Goal: Task Accomplishment & Management: Manage account settings

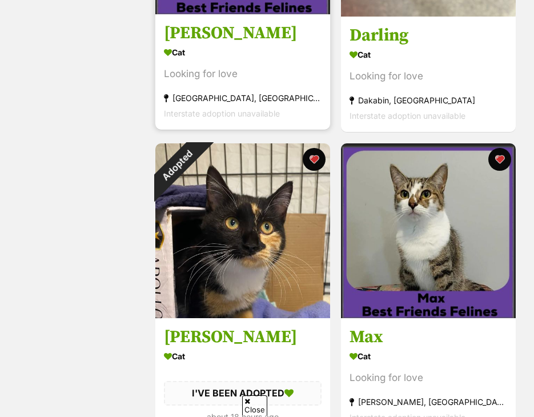
scroll to position [399, 0]
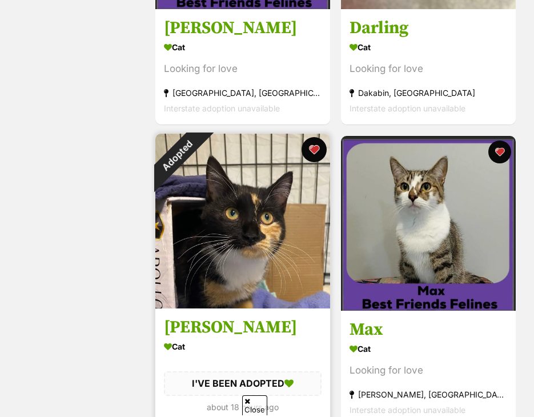
click at [314, 146] on button "favourite" at bounding box center [314, 149] width 25 height 25
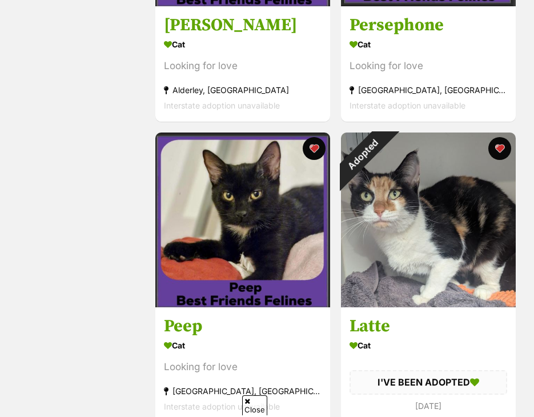
scroll to position [1085, 0]
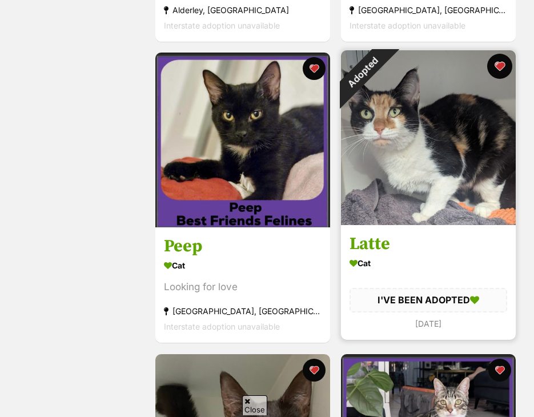
click at [505, 62] on button "favourite" at bounding box center [499, 66] width 25 height 25
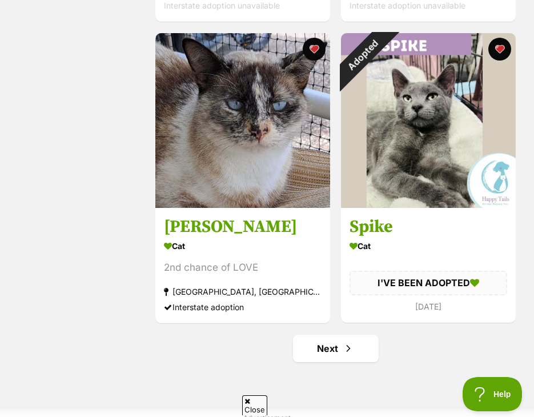
scroll to position [2913, 0]
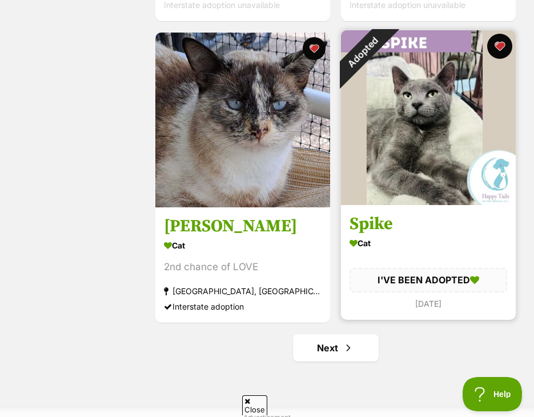
click at [499, 45] on button "favourite" at bounding box center [499, 46] width 25 height 25
click at [501, 47] on button "favourite" at bounding box center [499, 46] width 25 height 25
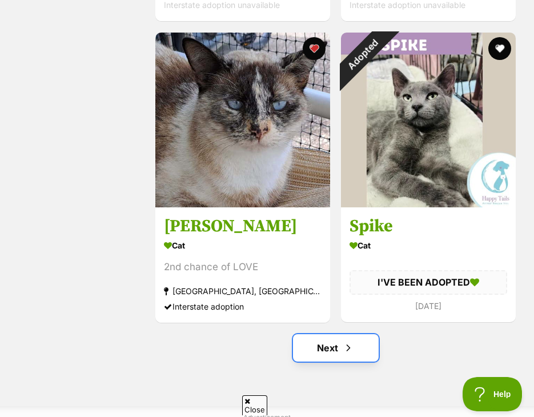
click at [331, 342] on link "Next" at bounding box center [336, 347] width 86 height 27
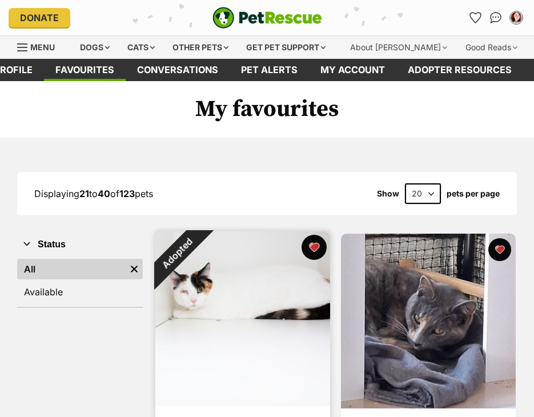
click at [314, 253] on button "favourite" at bounding box center [314, 247] width 25 height 25
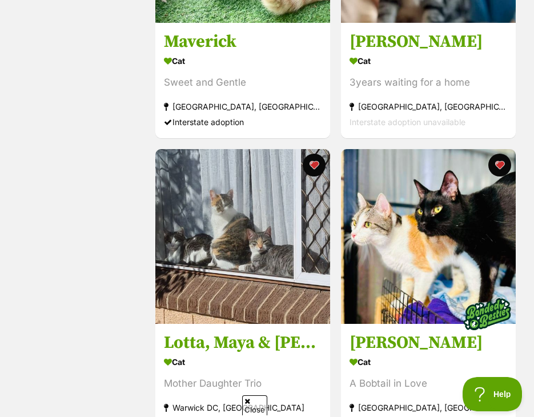
scroll to position [1200, 0]
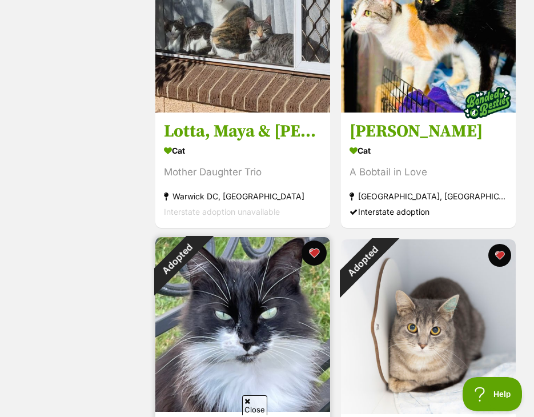
click at [314, 253] on button "favourite" at bounding box center [314, 253] width 25 height 25
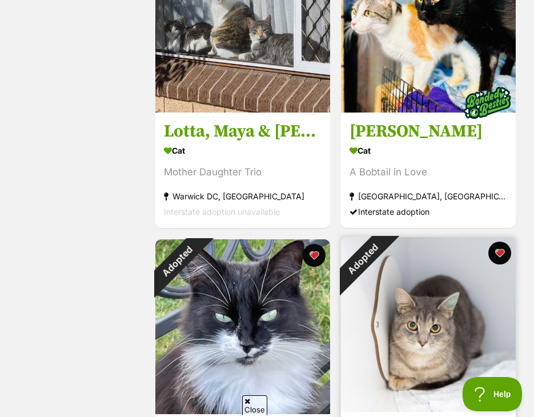
drag, startPoint x: 503, startPoint y: 253, endPoint x: 478, endPoint y: 261, distance: 26.6
click at [502, 253] on button "favourite" at bounding box center [500, 253] width 23 height 23
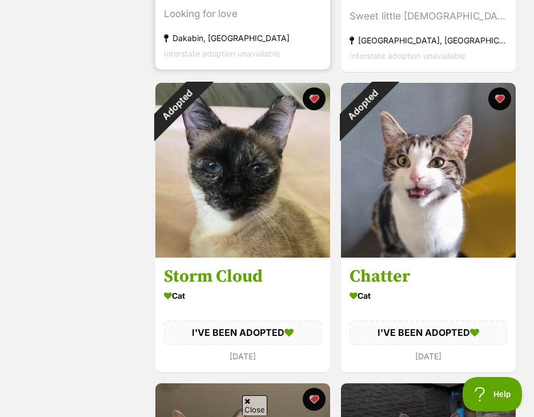
scroll to position [2000, 0]
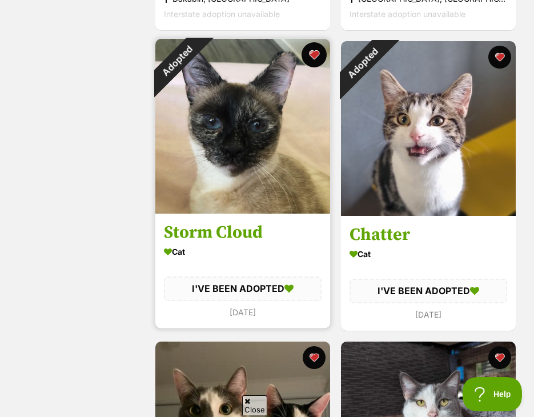
click at [313, 53] on button "favourite" at bounding box center [314, 54] width 25 height 25
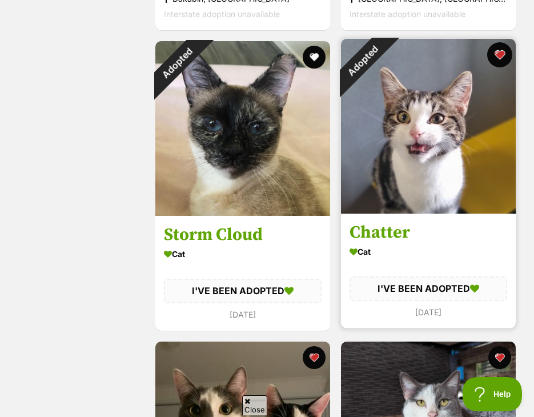
click at [503, 57] on button "favourite" at bounding box center [499, 54] width 25 height 25
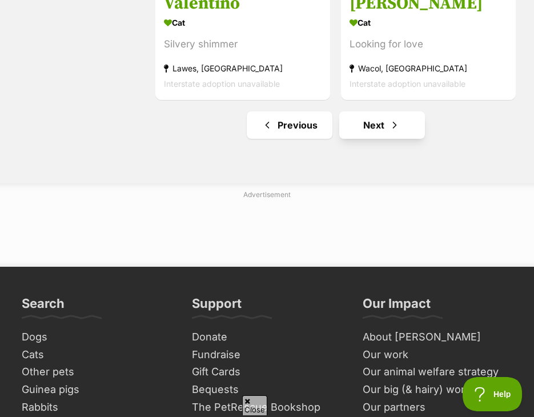
scroll to position [3143, 0]
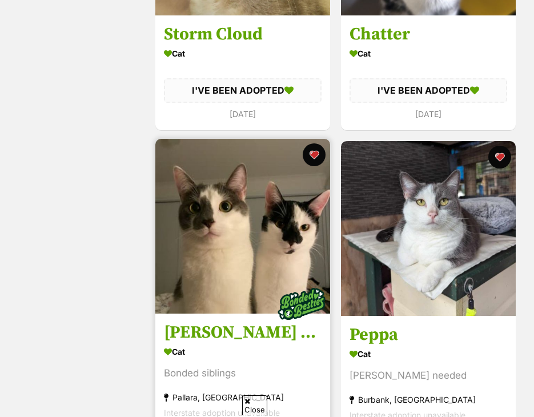
scroll to position [2000, 0]
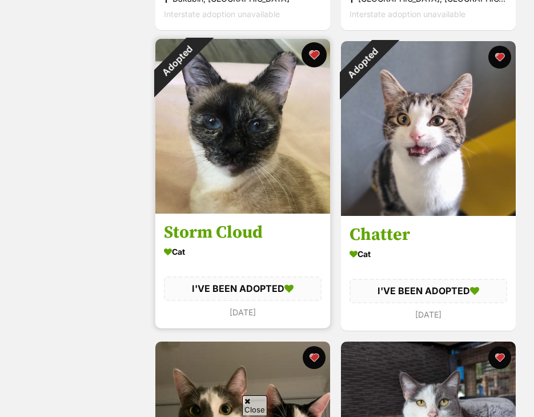
click at [317, 57] on button "favourite" at bounding box center [314, 54] width 25 height 25
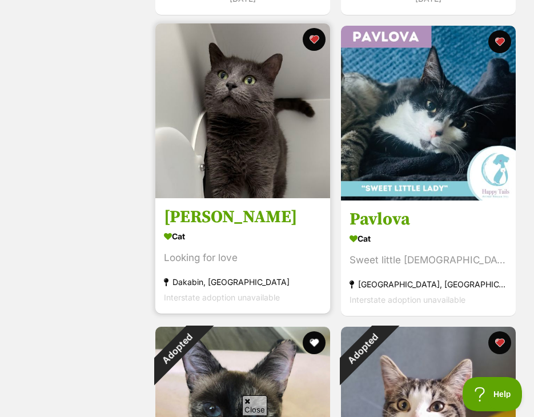
scroll to position [1371, 0]
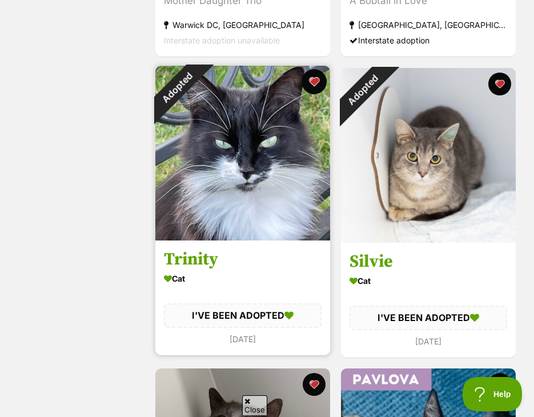
click at [317, 83] on button "favourite" at bounding box center [314, 81] width 25 height 25
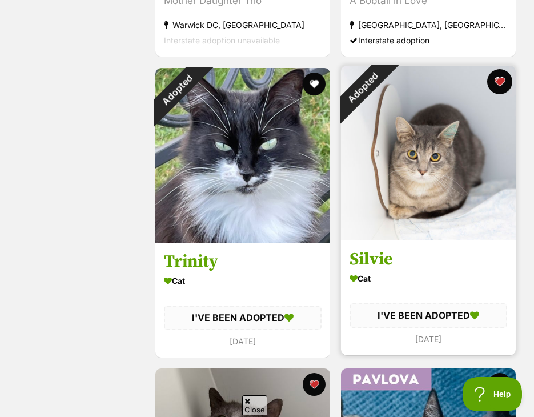
click at [502, 81] on button "favourite" at bounding box center [499, 81] width 25 height 25
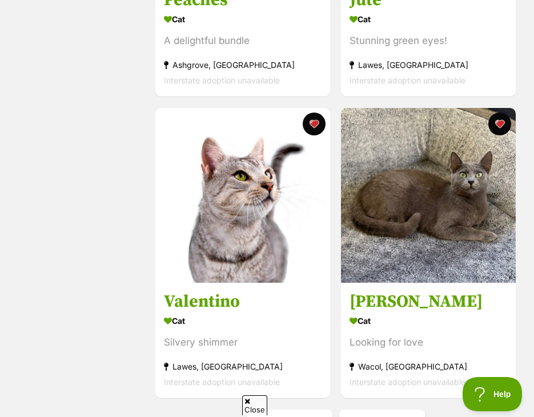
scroll to position [3143, 0]
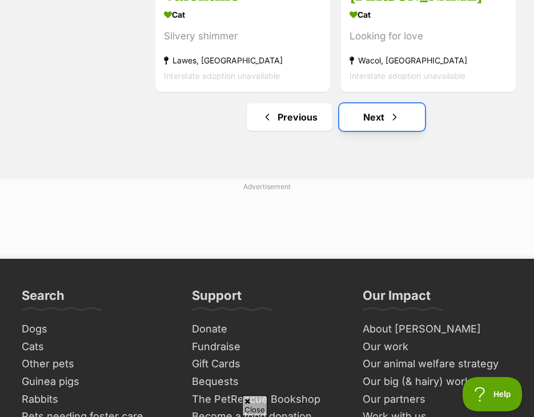
click at [372, 111] on link "Next" at bounding box center [382, 116] width 86 height 27
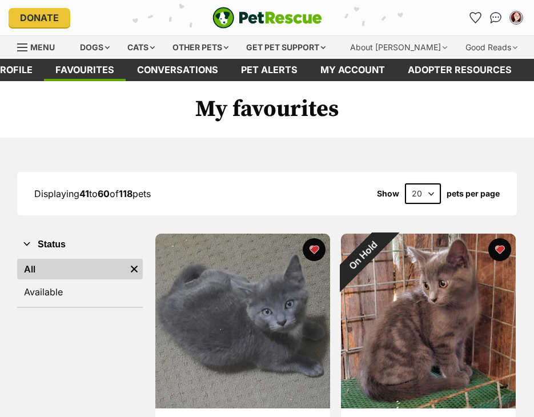
click at [501, 243] on button "favourite" at bounding box center [500, 249] width 23 height 23
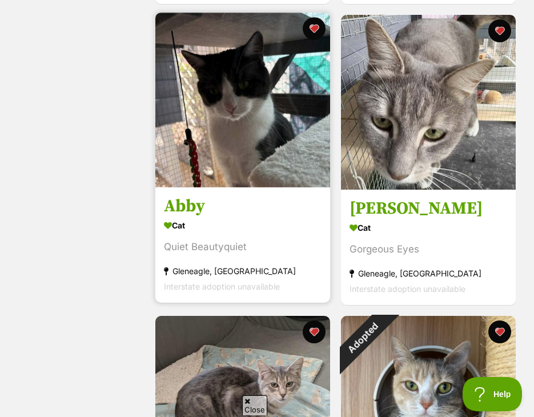
scroll to position [1143, 0]
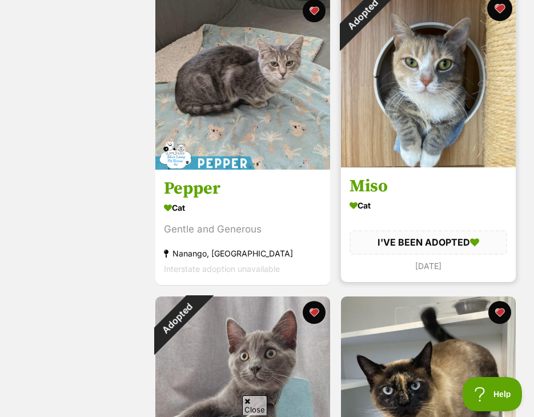
click at [498, 11] on button "favourite" at bounding box center [499, 8] width 25 height 25
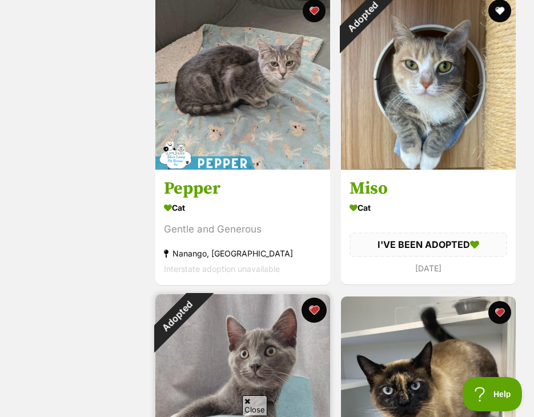
click at [313, 314] on button "favourite" at bounding box center [314, 310] width 25 height 25
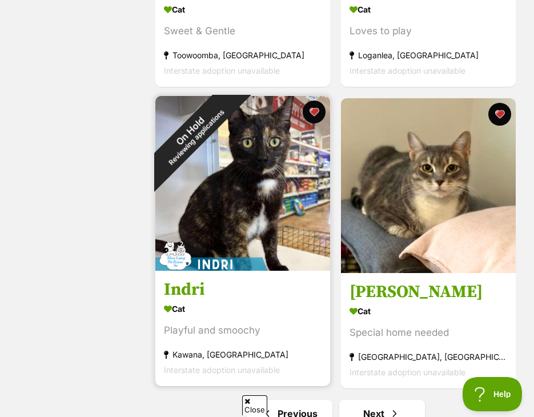
scroll to position [2857, 0]
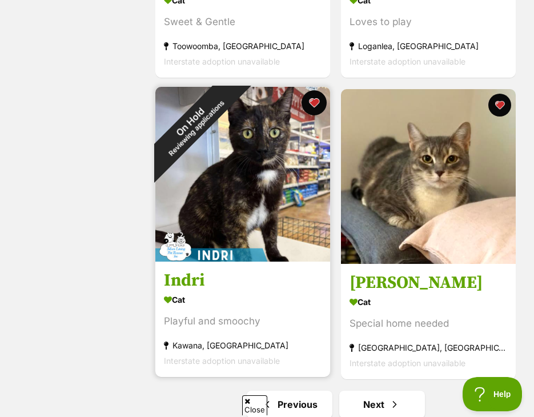
click at [314, 100] on button "favourite" at bounding box center [314, 102] width 25 height 25
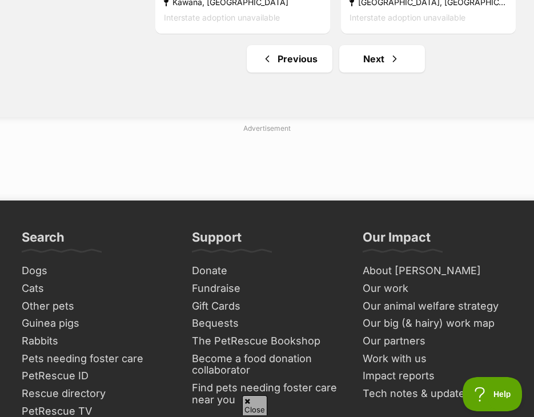
scroll to position [3257, 0]
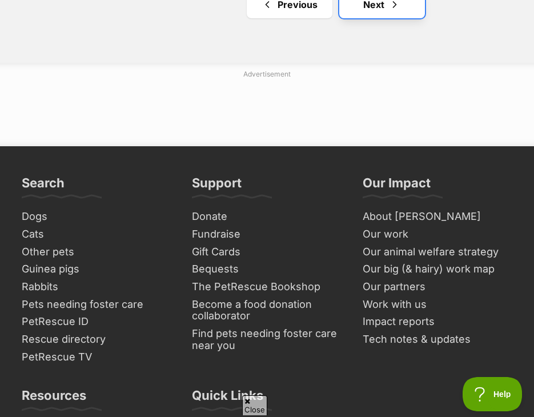
click at [378, 13] on link "Next" at bounding box center [382, 4] width 86 height 27
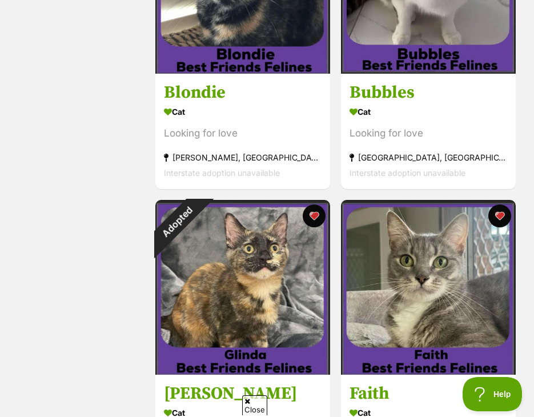
scroll to position [1543, 0]
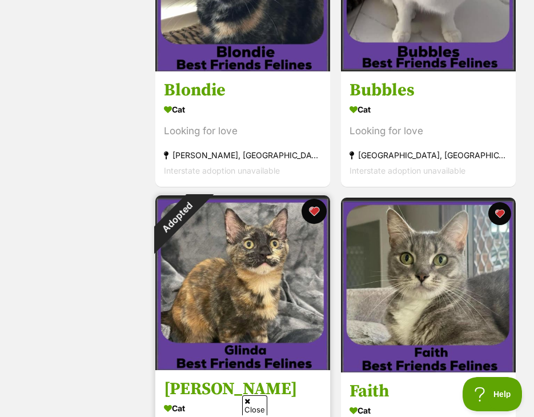
click at [314, 213] on button "favourite" at bounding box center [314, 211] width 25 height 25
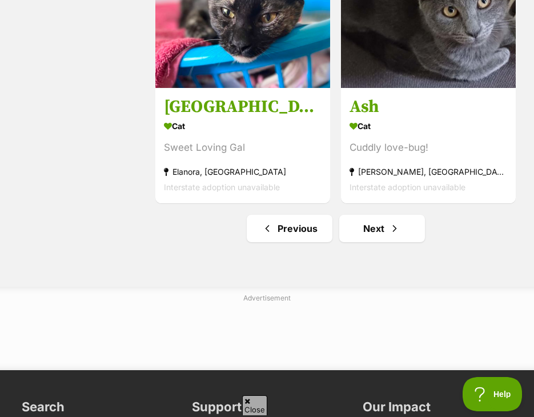
scroll to position [3143, 0]
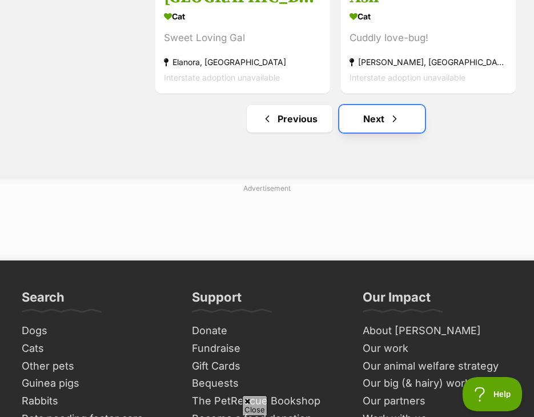
click at [379, 113] on link "Next" at bounding box center [382, 118] width 86 height 27
